Goal: Transaction & Acquisition: Purchase product/service

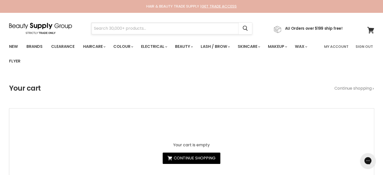
click at [133, 28] on input "Search" at bounding box center [164, 29] width 147 height 12
paste input "Alfaparf Semi Di Lino Nutritive"
type input "Alfaparf Semi Di Lino Nutritive"
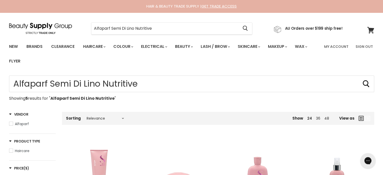
type input "Alfaparf Semi Di Lino Nutritive"
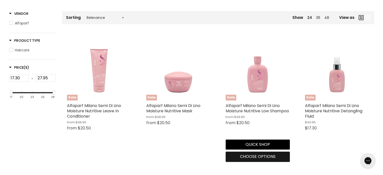
click at [248, 156] on span "Choose options" at bounding box center [257, 156] width 35 height 6
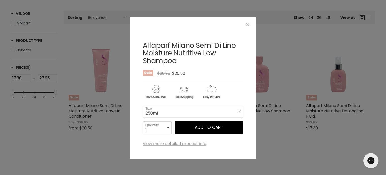
click at [208, 115] on select "250ml 1 Litre" at bounding box center [193, 111] width 101 height 13
click at [143, 105] on select "250ml 1 Litre" at bounding box center [193, 111] width 101 height 13
select select "1 Litre"
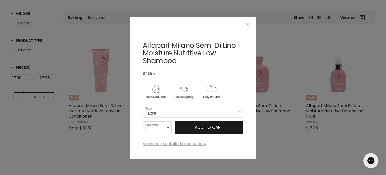
click at [202, 129] on button "Add to cart" at bounding box center [209, 127] width 69 height 13
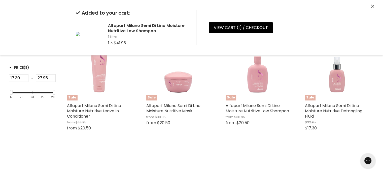
click at [373, 6] on icon "Close" at bounding box center [372, 6] width 3 height 3
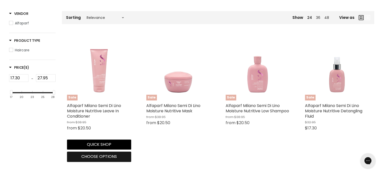
click at [105, 154] on span "Choose options" at bounding box center [98, 156] width 35 height 6
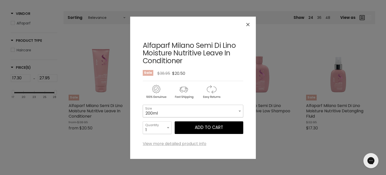
click at [172, 113] on select "200ml 1 Litre" at bounding box center [193, 111] width 101 height 13
click at [143, 105] on select "200ml 1 Litre" at bounding box center [193, 111] width 101 height 13
select select "1 Litre"
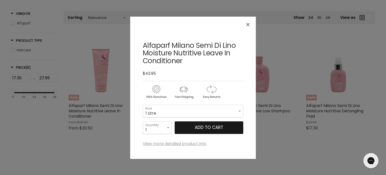
click at [211, 126] on button "Add to cart" at bounding box center [209, 127] width 69 height 13
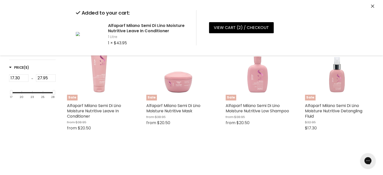
click at [371, 6] on icon "Close" at bounding box center [372, 6] width 3 height 3
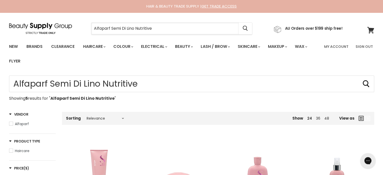
drag, startPoint x: 167, startPoint y: 30, endPoint x: 90, endPoint y: 27, distance: 76.8
click at [90, 27] on div "Alfaparf Semi Di Lino Nutritive Cancel" at bounding box center [171, 29] width 187 height 12
click at [370, 28] on icon at bounding box center [370, 30] width 7 height 7
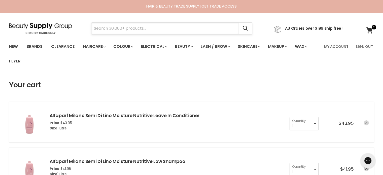
paste input "Goldwell Dualsenses Just Smooth 60 Second"
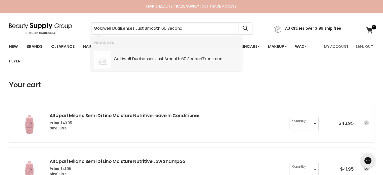
click at [165, 58] on div "Goldwell Dualsenses Just Smooth 60 Second Treatment" at bounding box center [176, 59] width 125 height 5
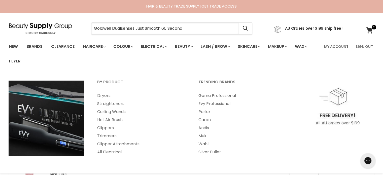
type input "Goldwell Dualsenses Just Smooth 60 Second"
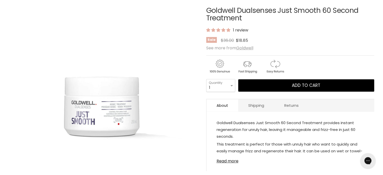
scroll to position [75, 0]
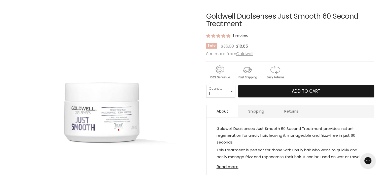
click at [301, 91] on span "Add to cart" at bounding box center [306, 91] width 28 height 6
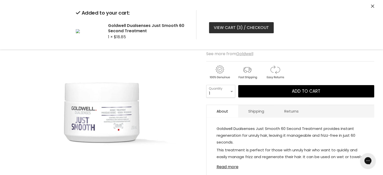
click at [230, 29] on link "View cart ( 3 ) / Checkout" at bounding box center [241, 27] width 65 height 11
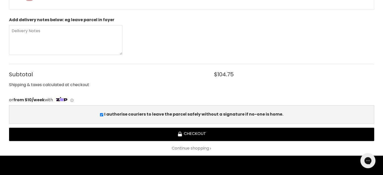
scroll to position [226, 0]
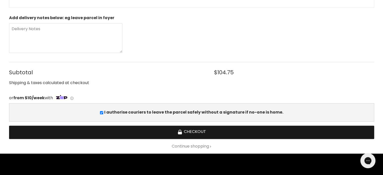
click at [187, 132] on button "Checkout" at bounding box center [191, 132] width 365 height 13
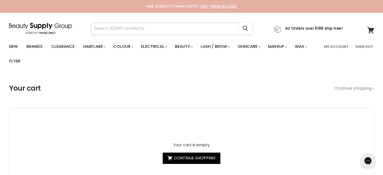
paste input "Alfaparf Semi Di Lino Nutritive"
type input "Alfaparf Semi Di Lino Nutritive"
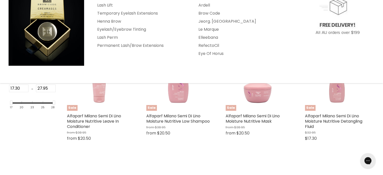
scroll to position [126, 0]
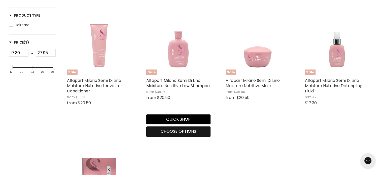
click at [175, 133] on span "Choose options" at bounding box center [178, 131] width 35 height 6
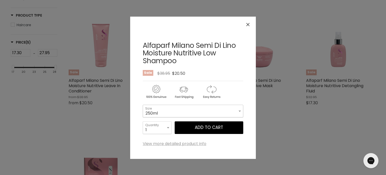
drag, startPoint x: 161, startPoint y: 111, endPoint x: 165, endPoint y: 116, distance: 6.2
click at [161, 111] on select "250ml 1 Litre" at bounding box center [193, 111] width 101 height 13
click at [143, 105] on select "250ml 1 Litre" at bounding box center [193, 111] width 101 height 13
select select "1 Litre"
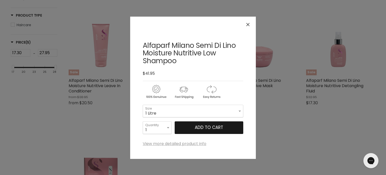
click at [209, 129] on button "Add to cart" at bounding box center [209, 127] width 69 height 13
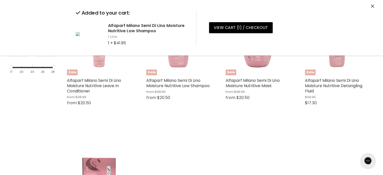
click at [371, 6] on icon "Close" at bounding box center [372, 6] width 3 height 3
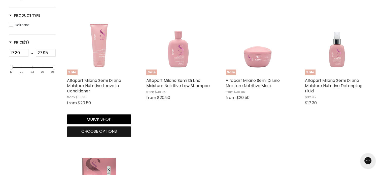
click at [89, 130] on span "Choose options" at bounding box center [98, 131] width 35 height 6
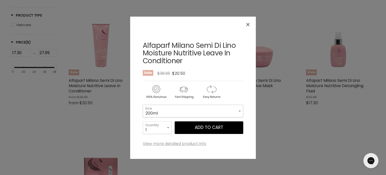
click at [157, 113] on select "200ml 1 Litre" at bounding box center [193, 111] width 101 height 13
click at [143, 105] on select "200ml 1 Litre" at bounding box center [193, 111] width 101 height 13
select select "1 Litre"
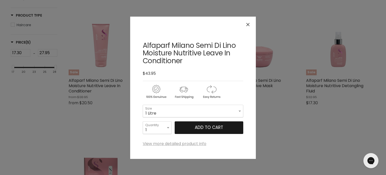
click at [209, 126] on button "Add to cart" at bounding box center [209, 127] width 69 height 13
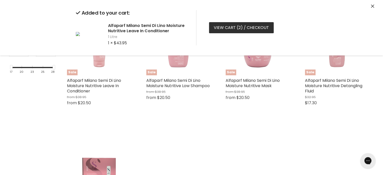
click at [225, 28] on link "View cart ( 2 ) / Checkout" at bounding box center [241, 27] width 65 height 11
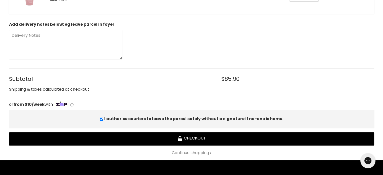
scroll to position [176, 0]
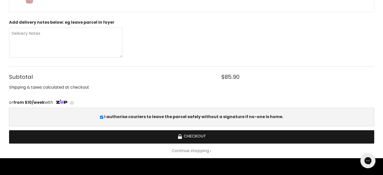
click at [199, 135] on button "Checkout" at bounding box center [191, 136] width 365 height 13
